Goal: Task Accomplishment & Management: Manage account settings

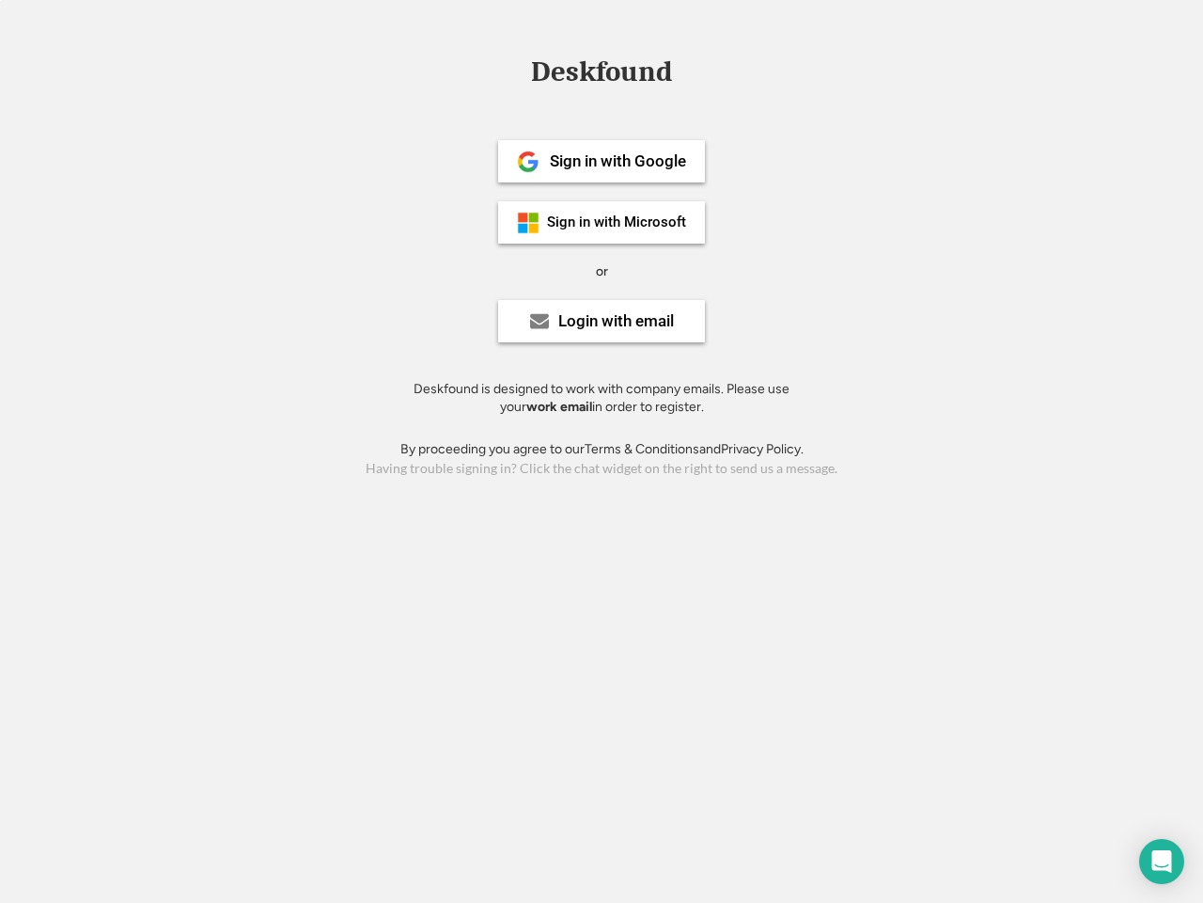
click at [602, 269] on div "or" at bounding box center [602, 271] width 12 height 19
click at [602, 75] on div "Deskfound" at bounding box center [602, 71] width 160 height 29
click at [514, 71] on div "Deskfound" at bounding box center [601, 75] width 1203 height 36
click at [602, 75] on div "Deskfound" at bounding box center [602, 71] width 160 height 29
click at [602, 271] on div "or" at bounding box center [602, 271] width 12 height 19
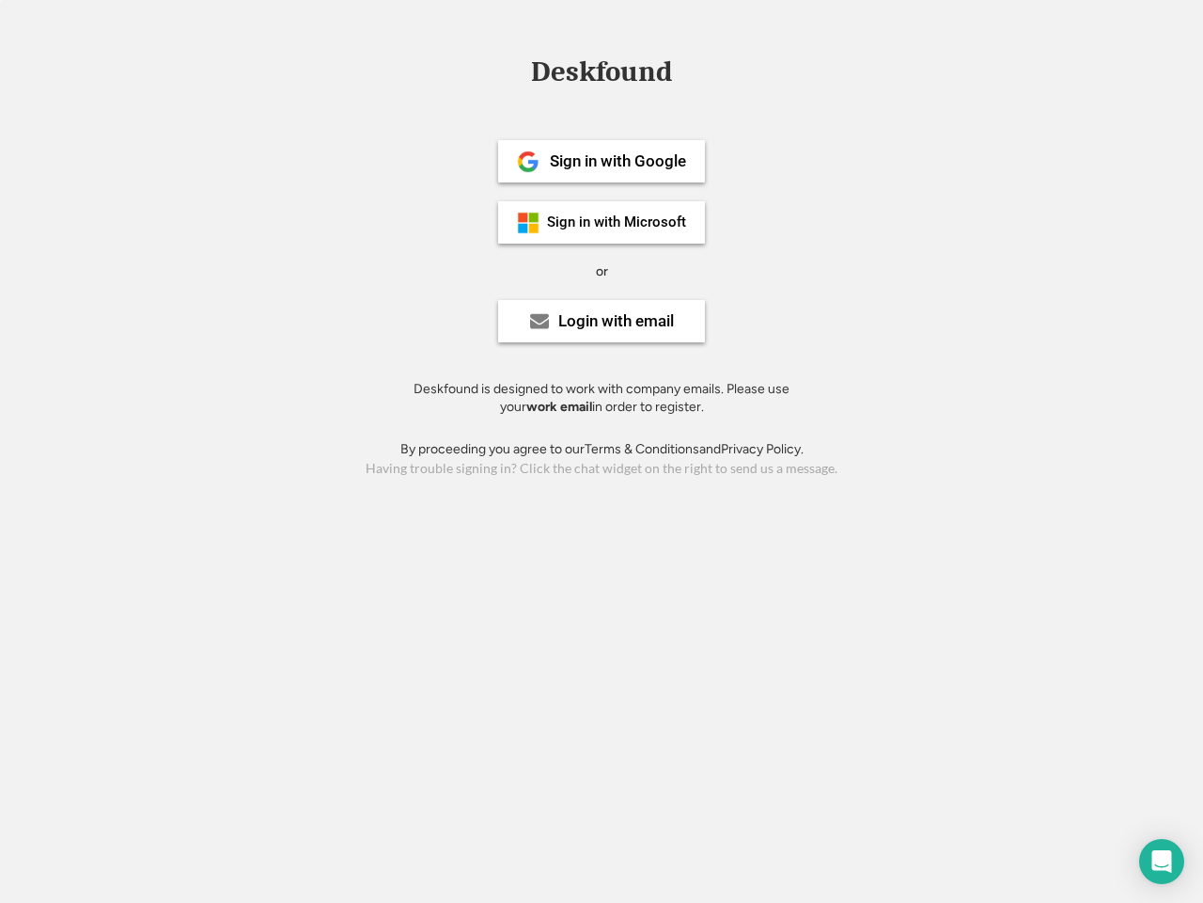
click at [602, 161] on div "Sign in with Google" at bounding box center [618, 161] width 136 height 16
click at [618, 161] on div "Sign in with Google" at bounding box center [618, 161] width 136 height 16
click at [528, 162] on img at bounding box center [528, 161] width 23 height 23
click at [602, 222] on div "Sign in with Microsoft" at bounding box center [616, 222] width 139 height 14
click at [618, 222] on div "Sign in with Microsoft" at bounding box center [616, 222] width 139 height 14
